Goal: Information Seeking & Learning: Learn about a topic

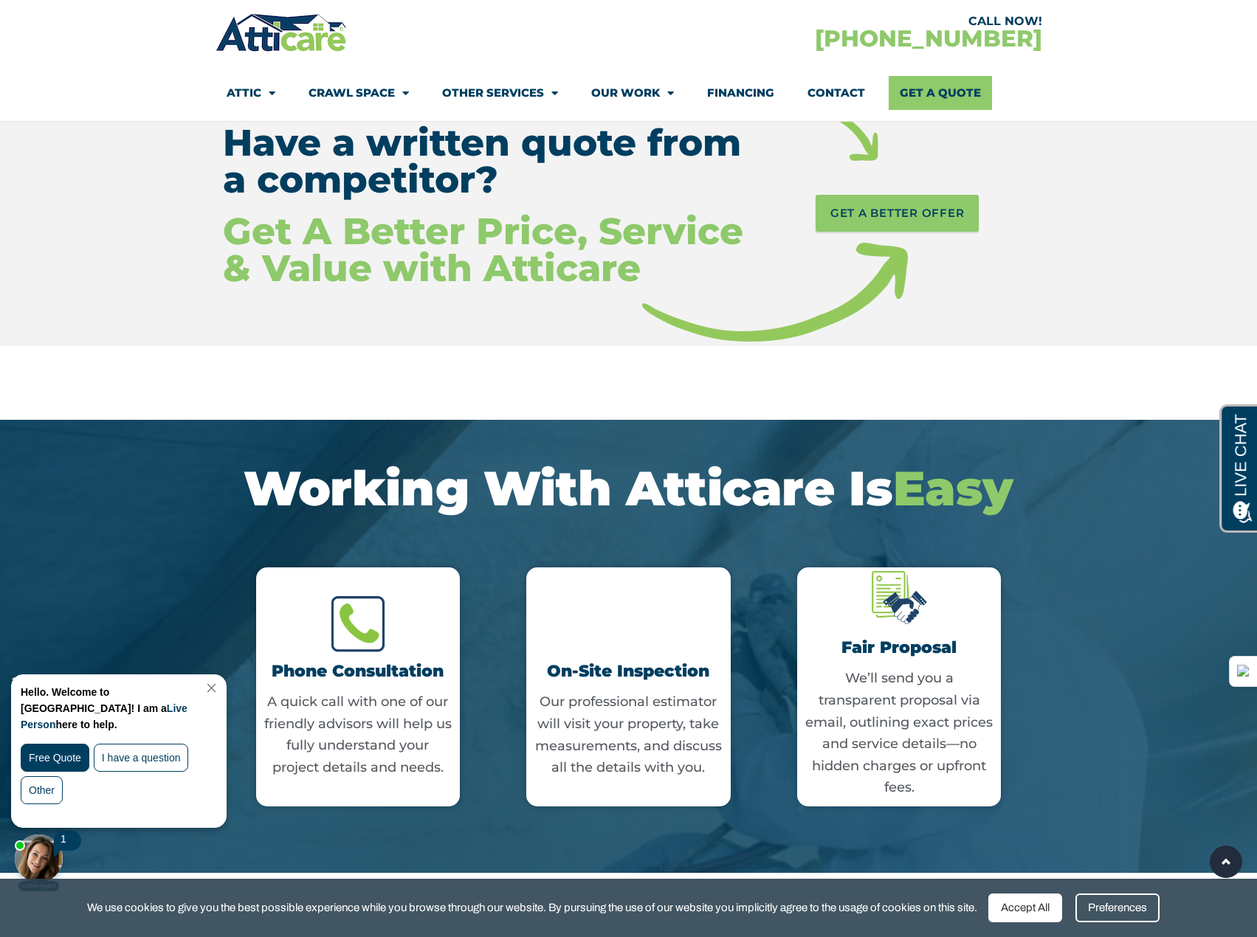
scroll to position [2435, 0]
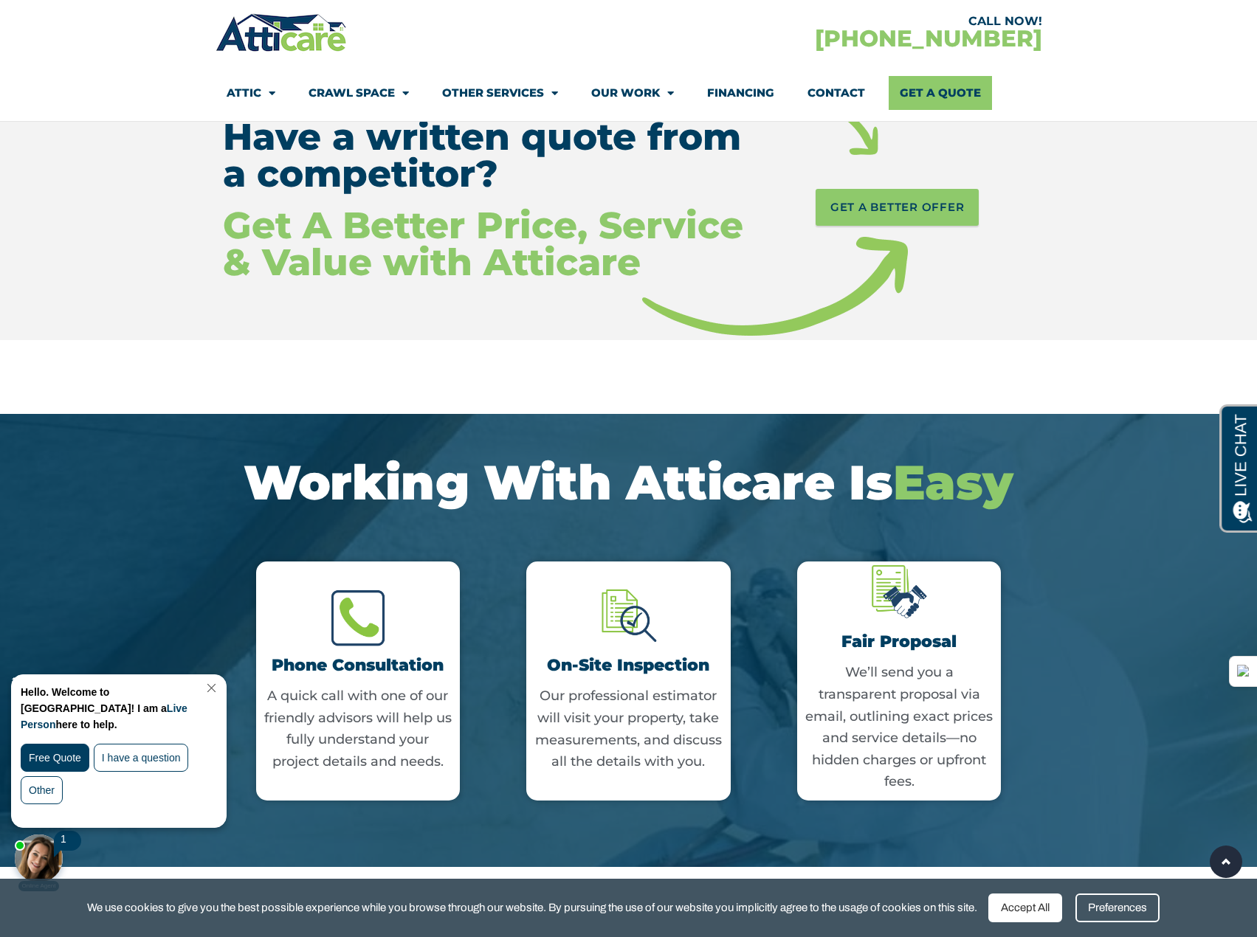
click at [220, 689] on link "Close Chat" at bounding box center [210, 688] width 20 height 11
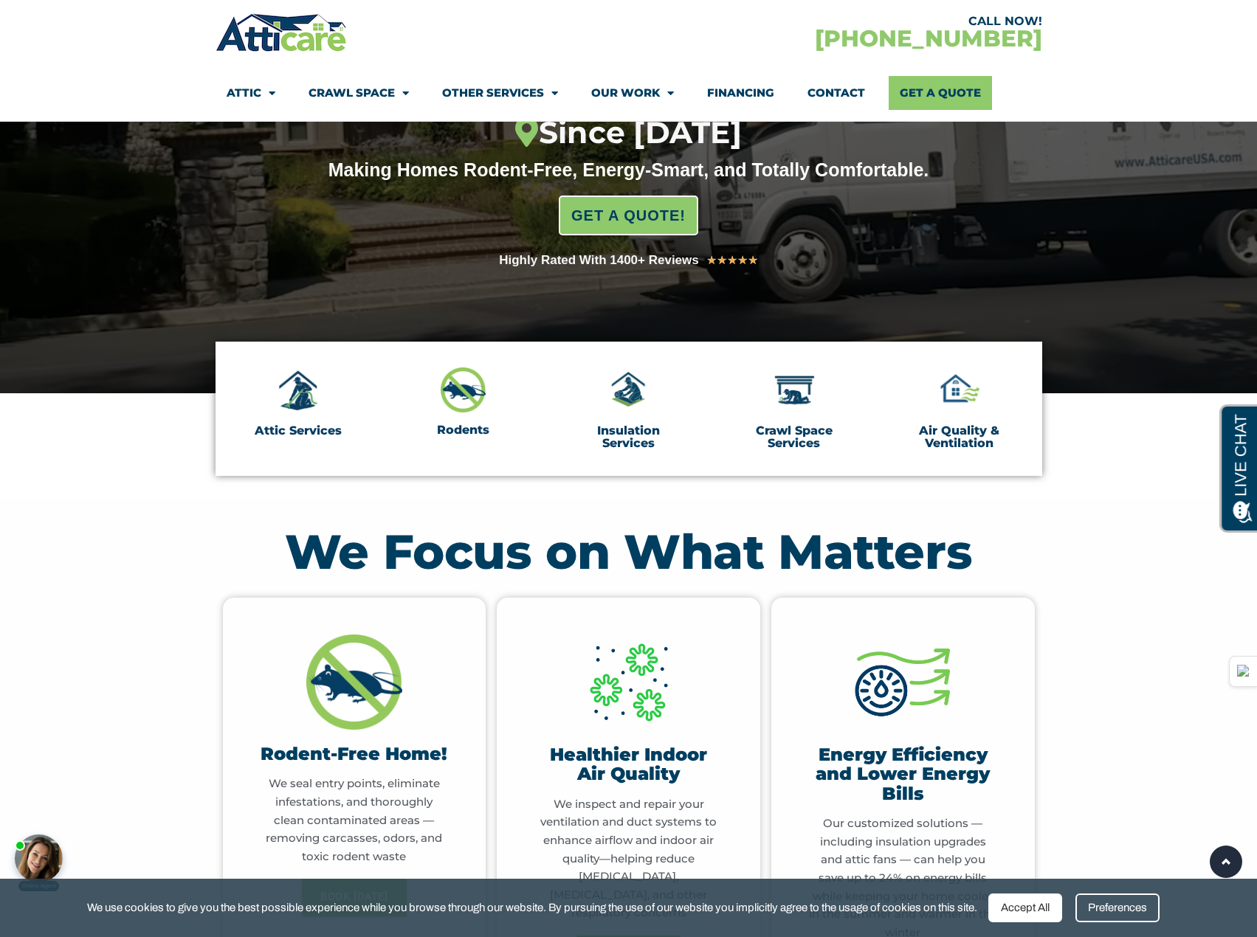
scroll to position [0, 0]
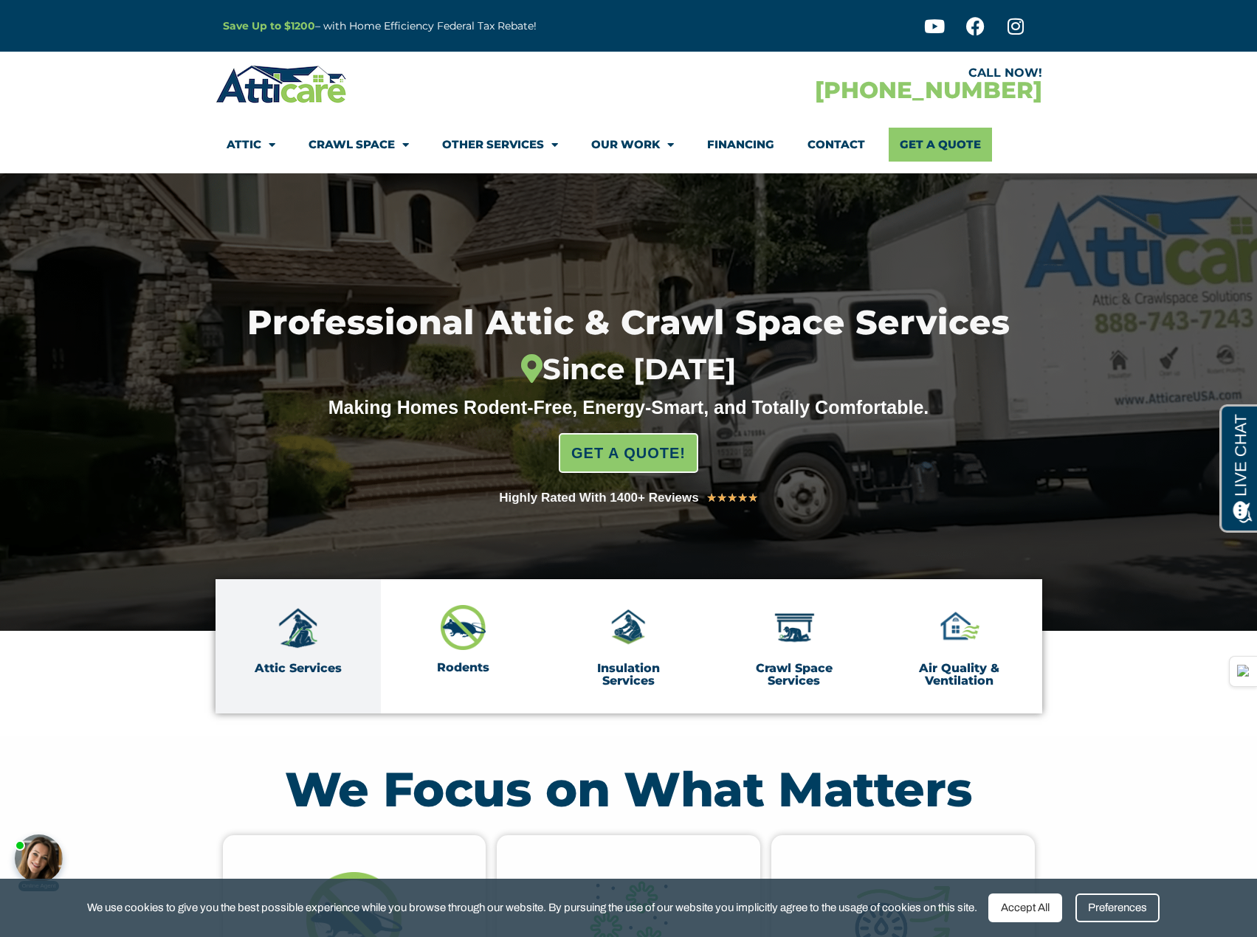
click at [286, 644] on img at bounding box center [298, 628] width 46 height 46
